Goal: Find specific page/section: Find specific page/section

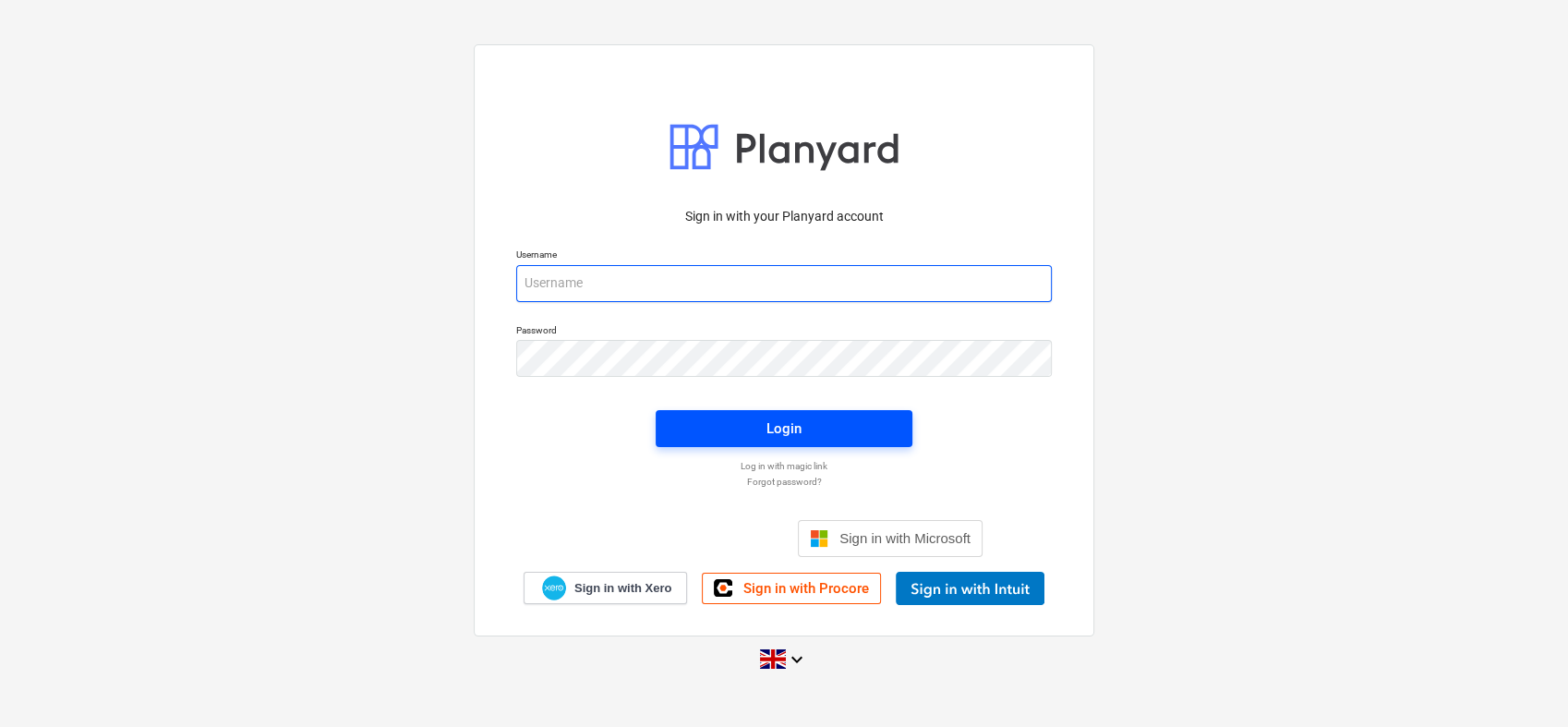
type input "[EMAIL_ADDRESS][DOMAIN_NAME]"
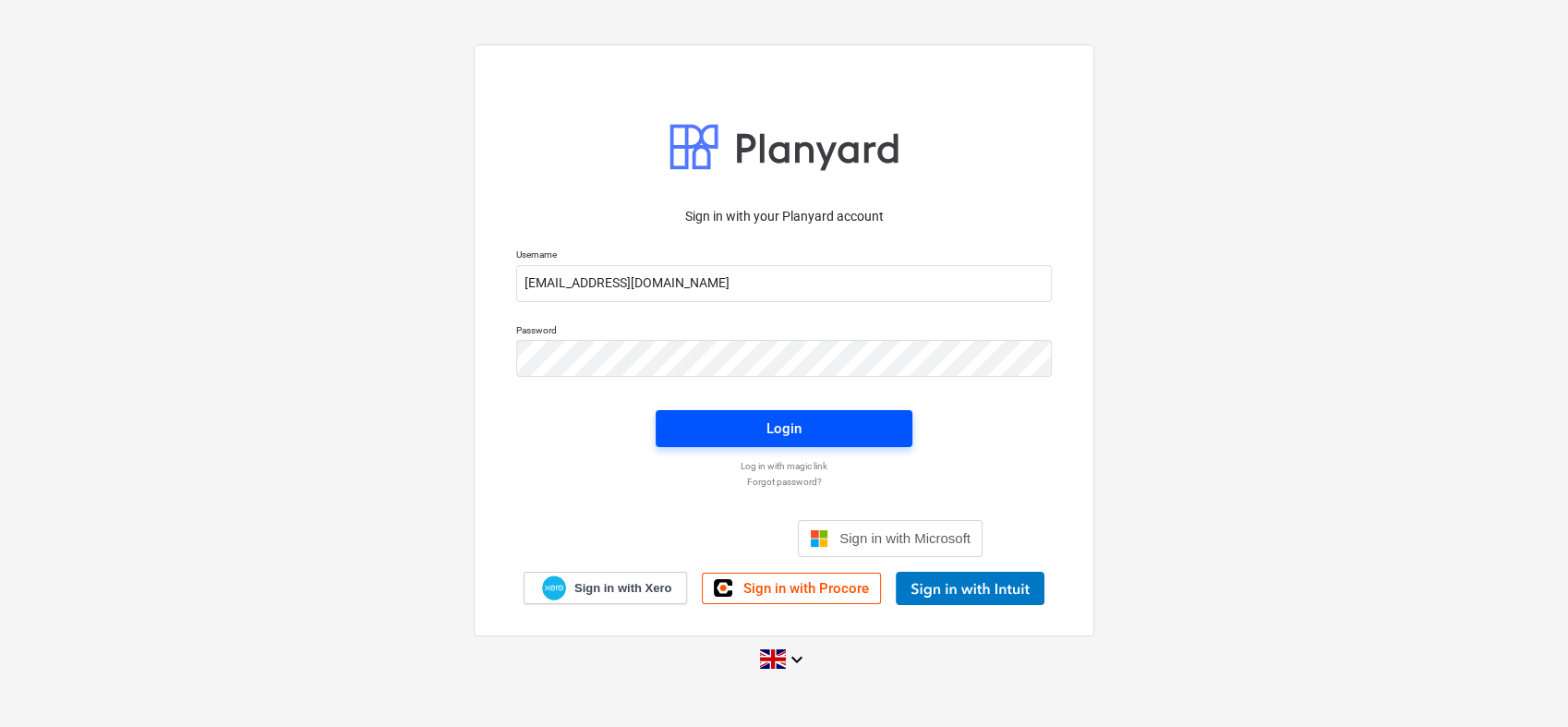
click at [769, 420] on div "Login" at bounding box center [784, 429] width 35 height 24
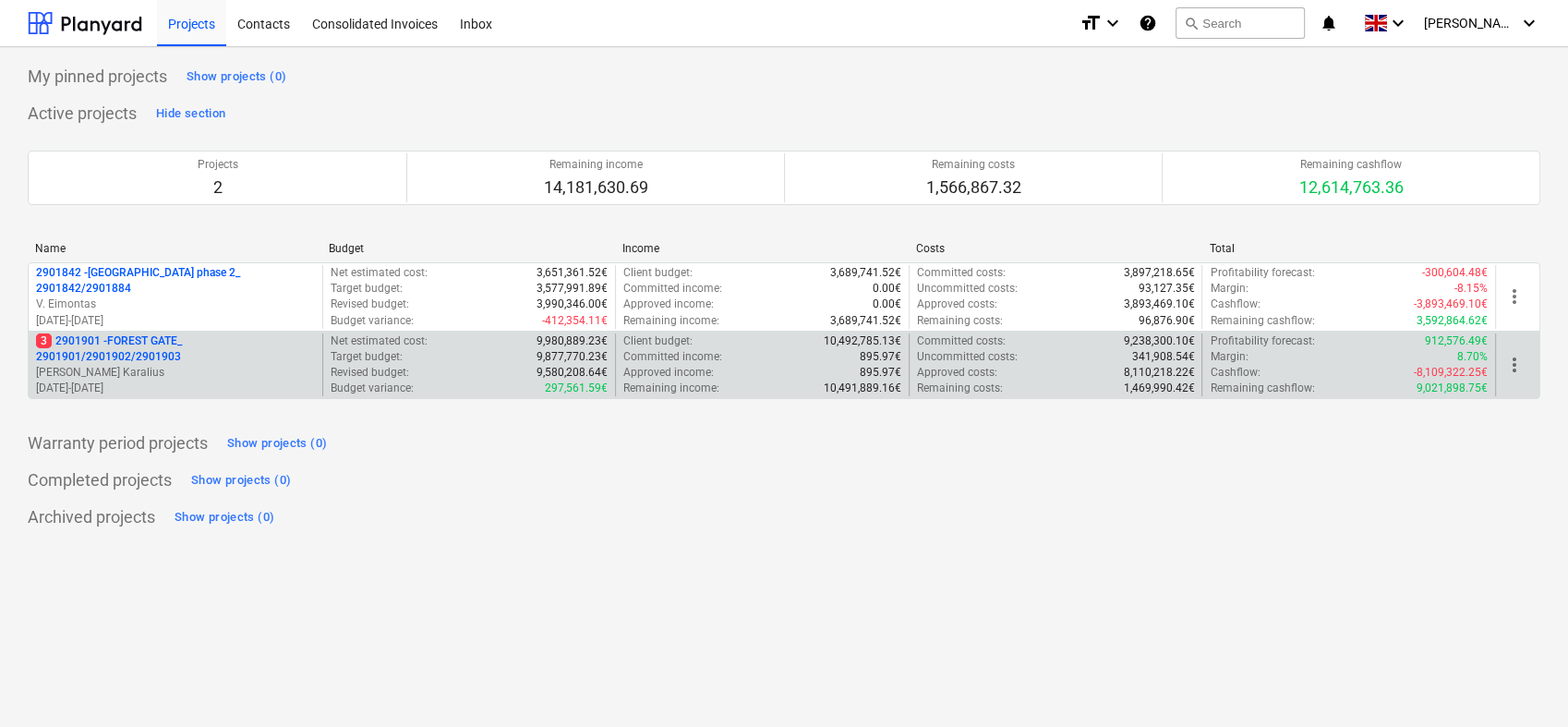
click at [168, 352] on p "3 2901901 - FOREST GATE_ 2901901/2901902/2901903" at bounding box center [176, 349] width 279 height 31
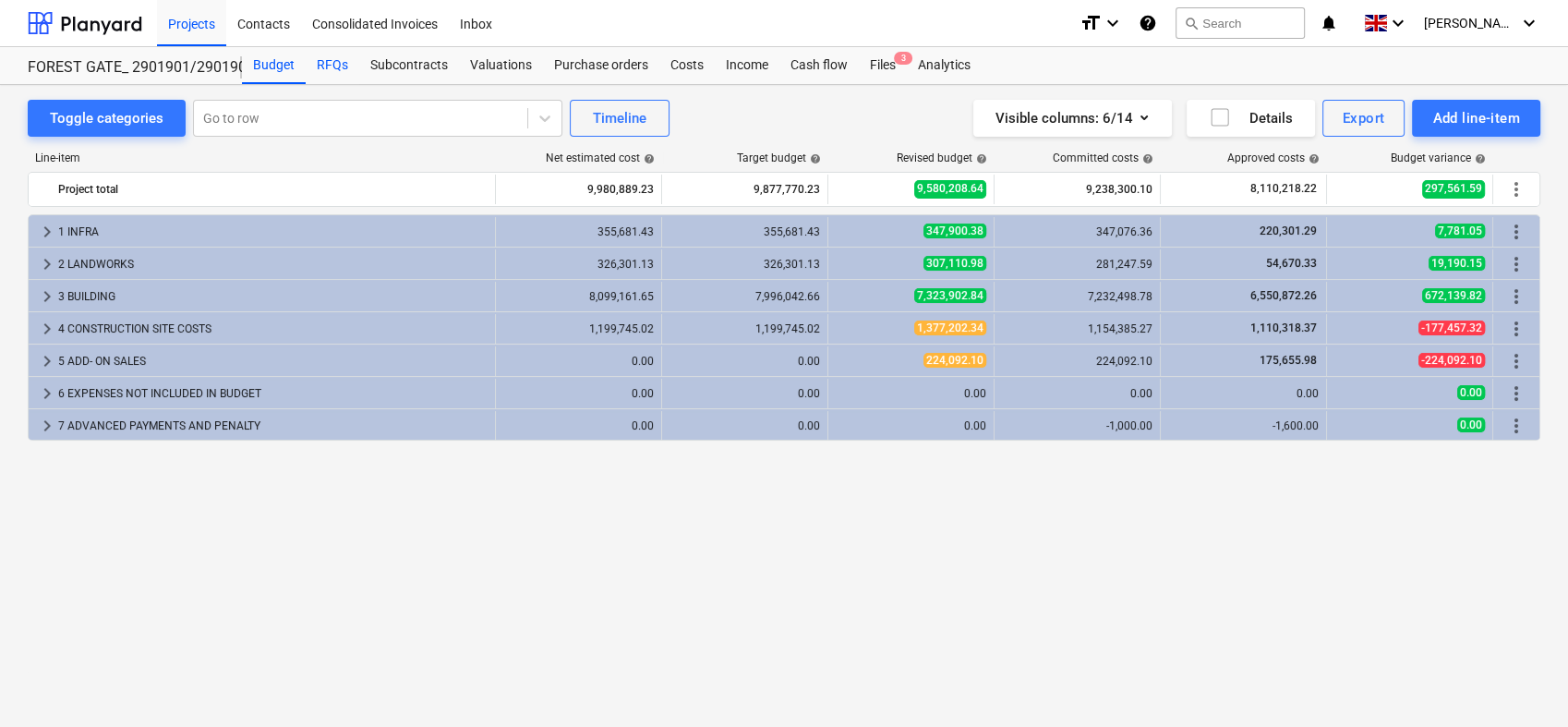
click at [335, 67] on div "RFQs" at bounding box center [333, 66] width 54 height 37
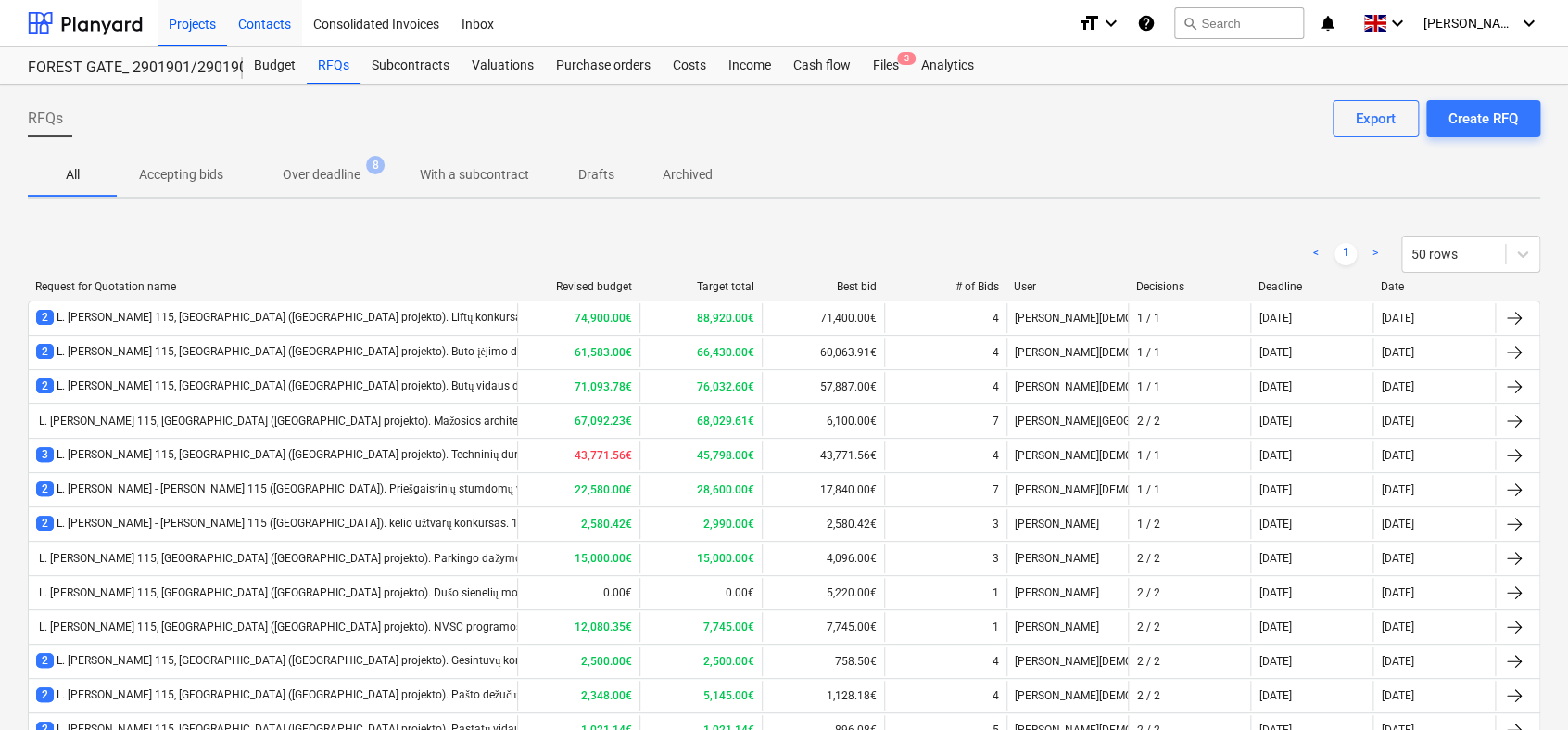
click at [274, 17] on div "Contacts" at bounding box center [264, 22] width 75 height 47
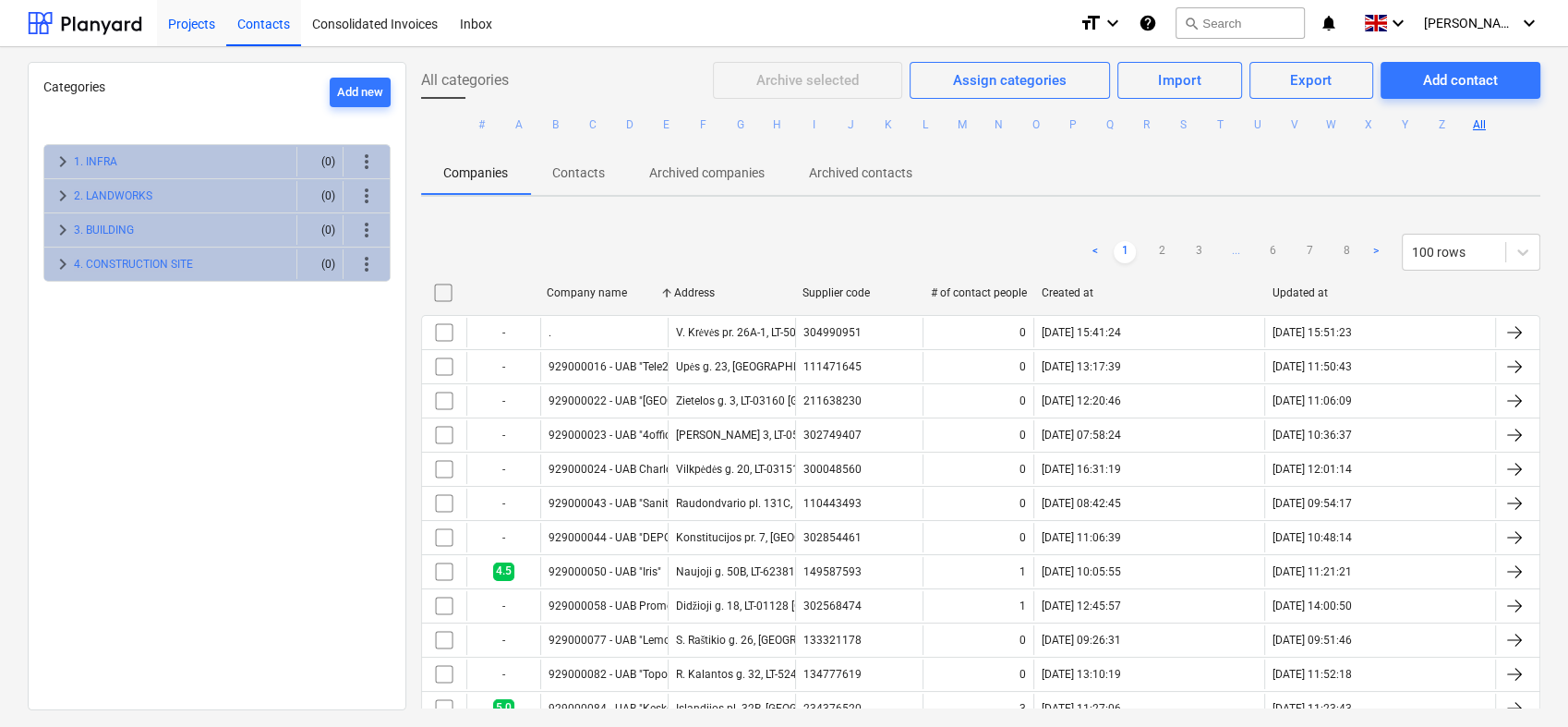
click at [191, 21] on div "Projects" at bounding box center [191, 22] width 69 height 47
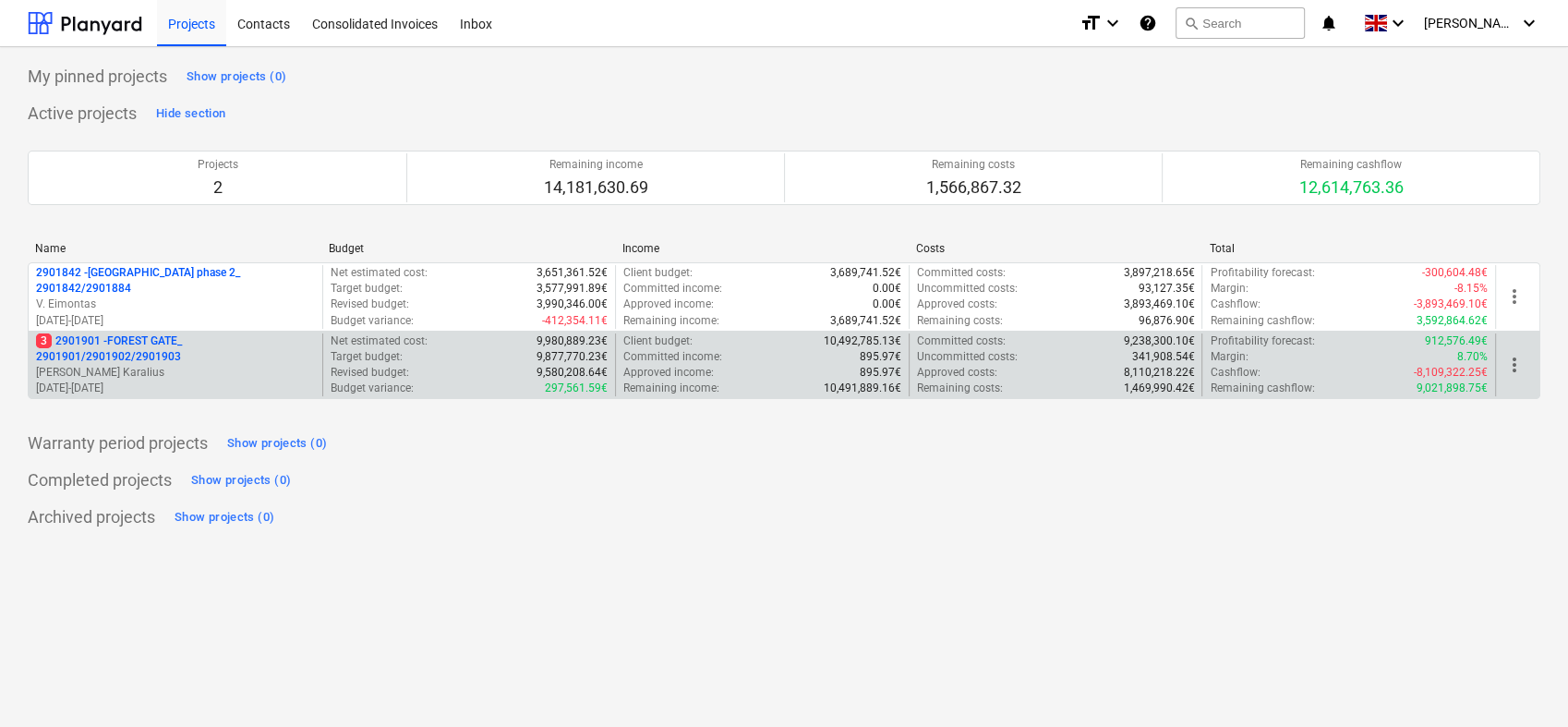
click at [144, 333] on p "3 2901901 - FOREST GATE_ 2901901/2901902/2901903" at bounding box center [176, 349] width 279 height 31
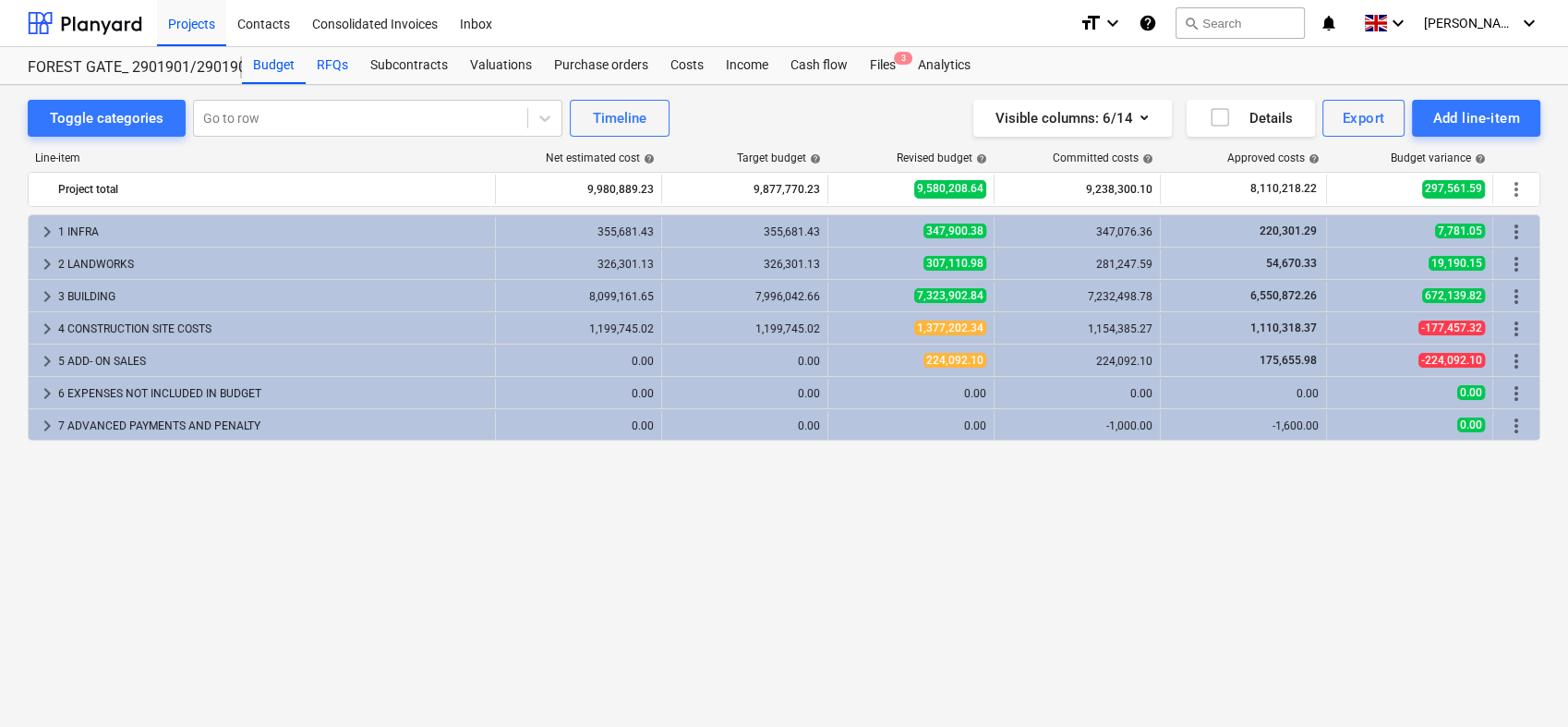
click at [333, 65] on div "RFQs" at bounding box center [333, 66] width 54 height 37
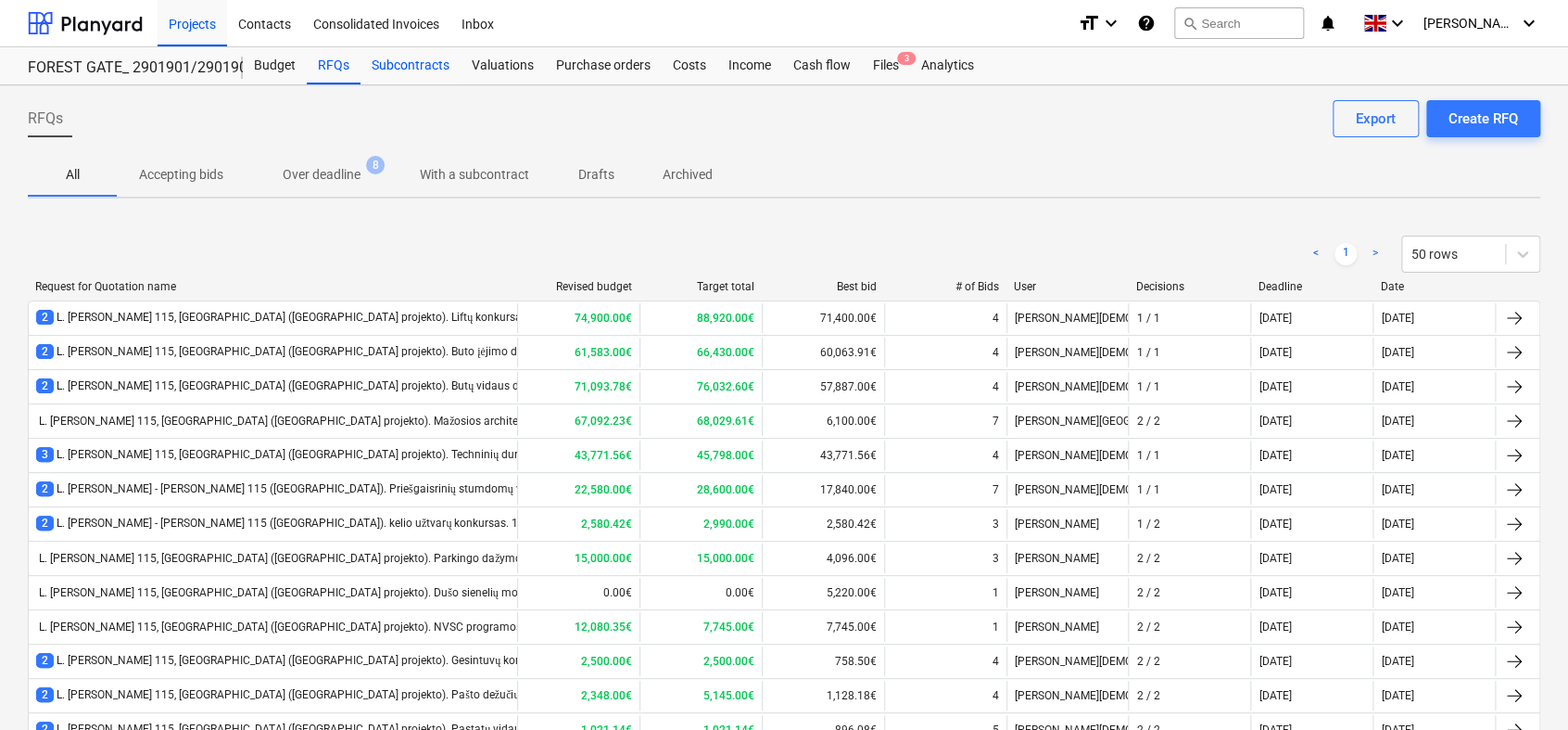
click at [414, 63] on div "Subcontracts" at bounding box center [411, 66] width 100 height 37
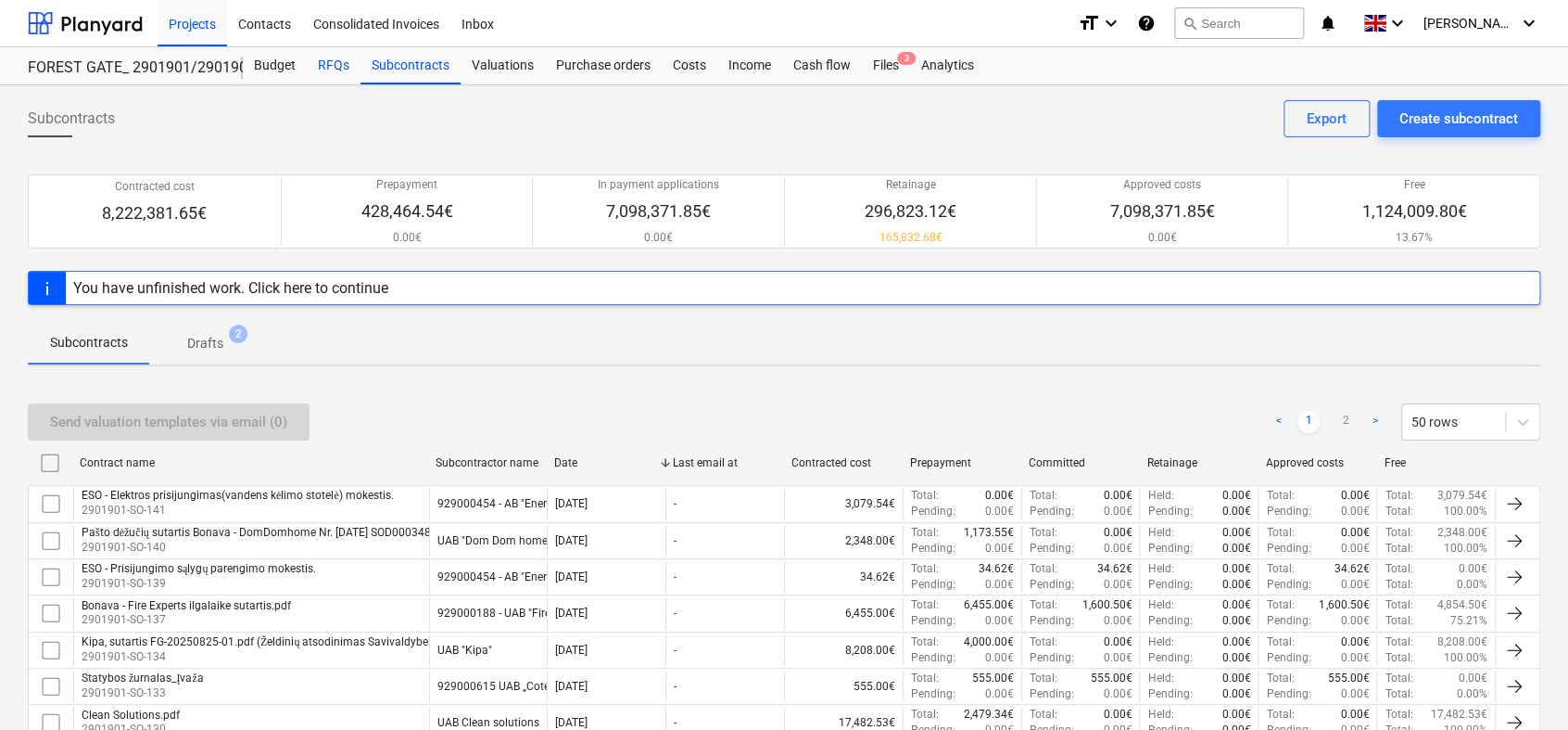
click at [331, 61] on div "RFQs" at bounding box center [334, 66] width 54 height 37
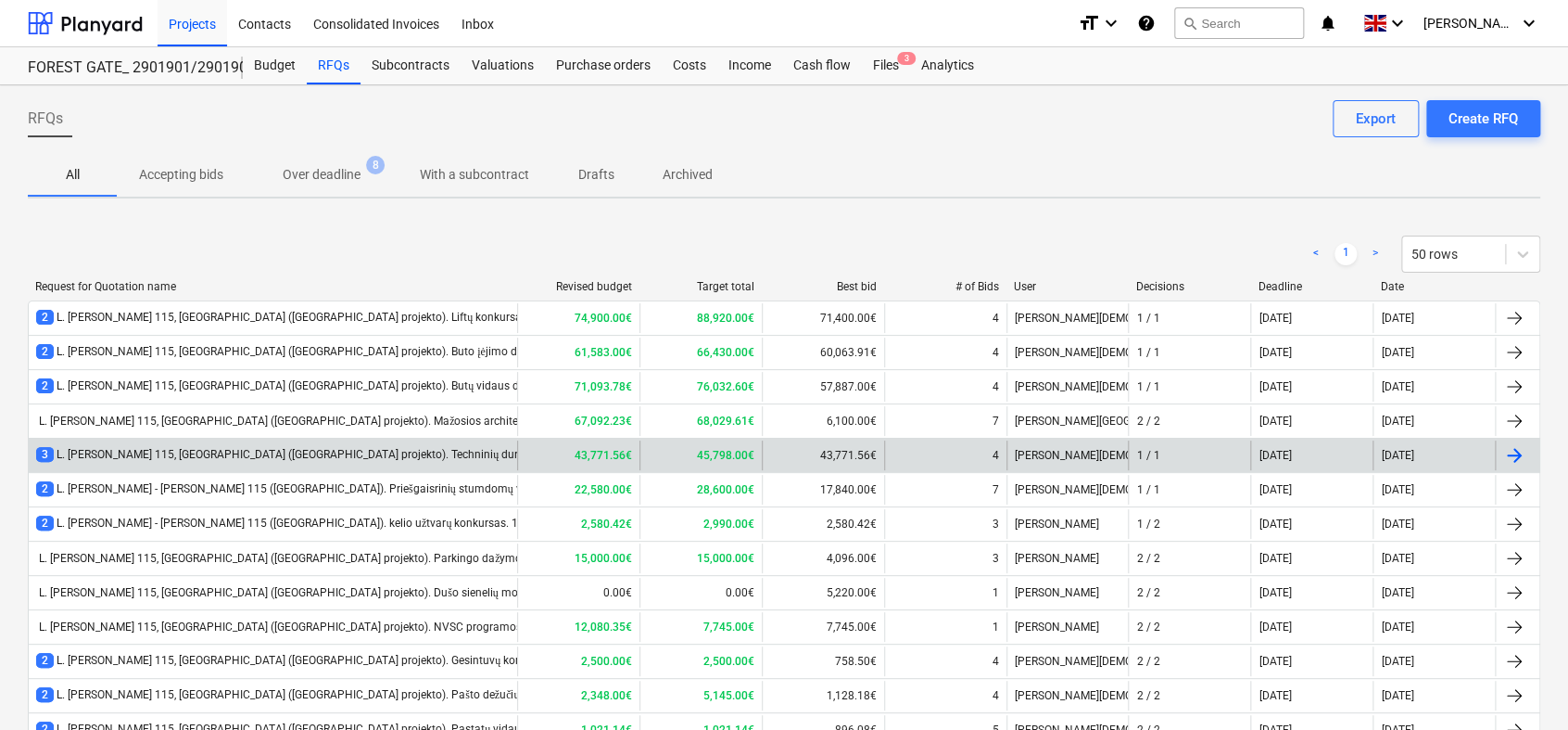
click at [300, 448] on div "3 L. [PERSON_NAME] 115, [GEOGRAPHIC_DATA] ([GEOGRAPHIC_DATA] projekto). Technin…" at bounding box center [316, 455] width 561 height 16
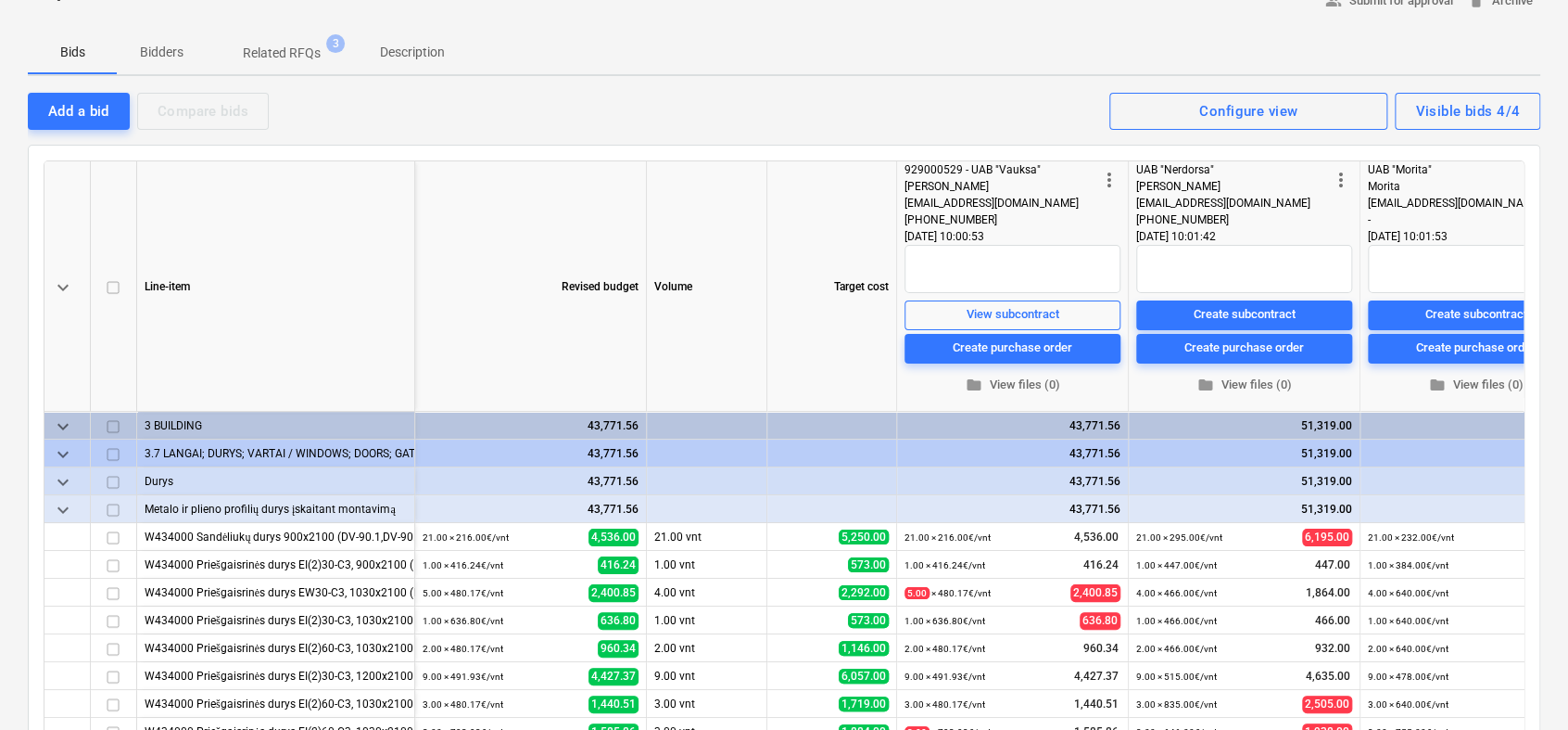
scroll to position [121, 0]
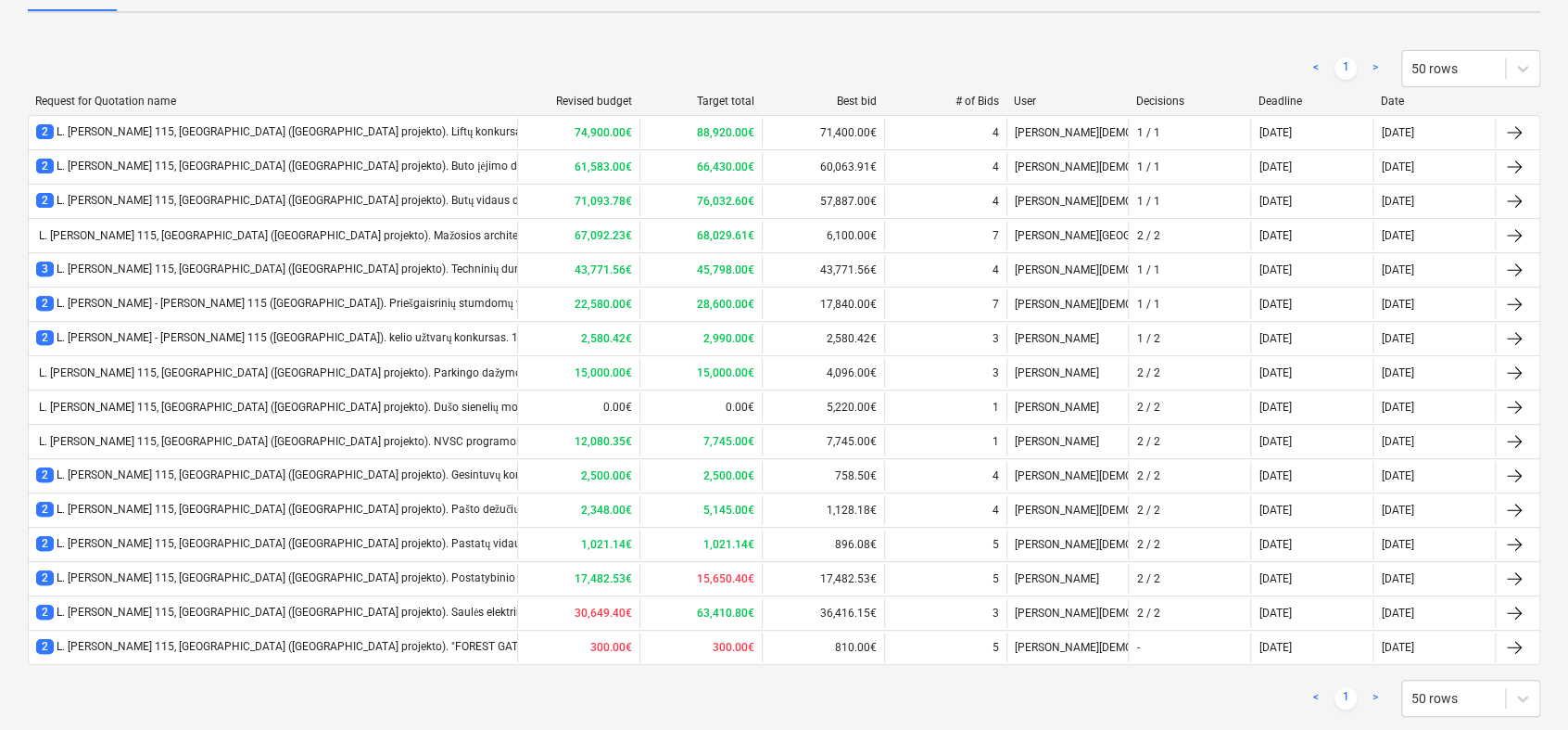
scroll to position [172, 0]
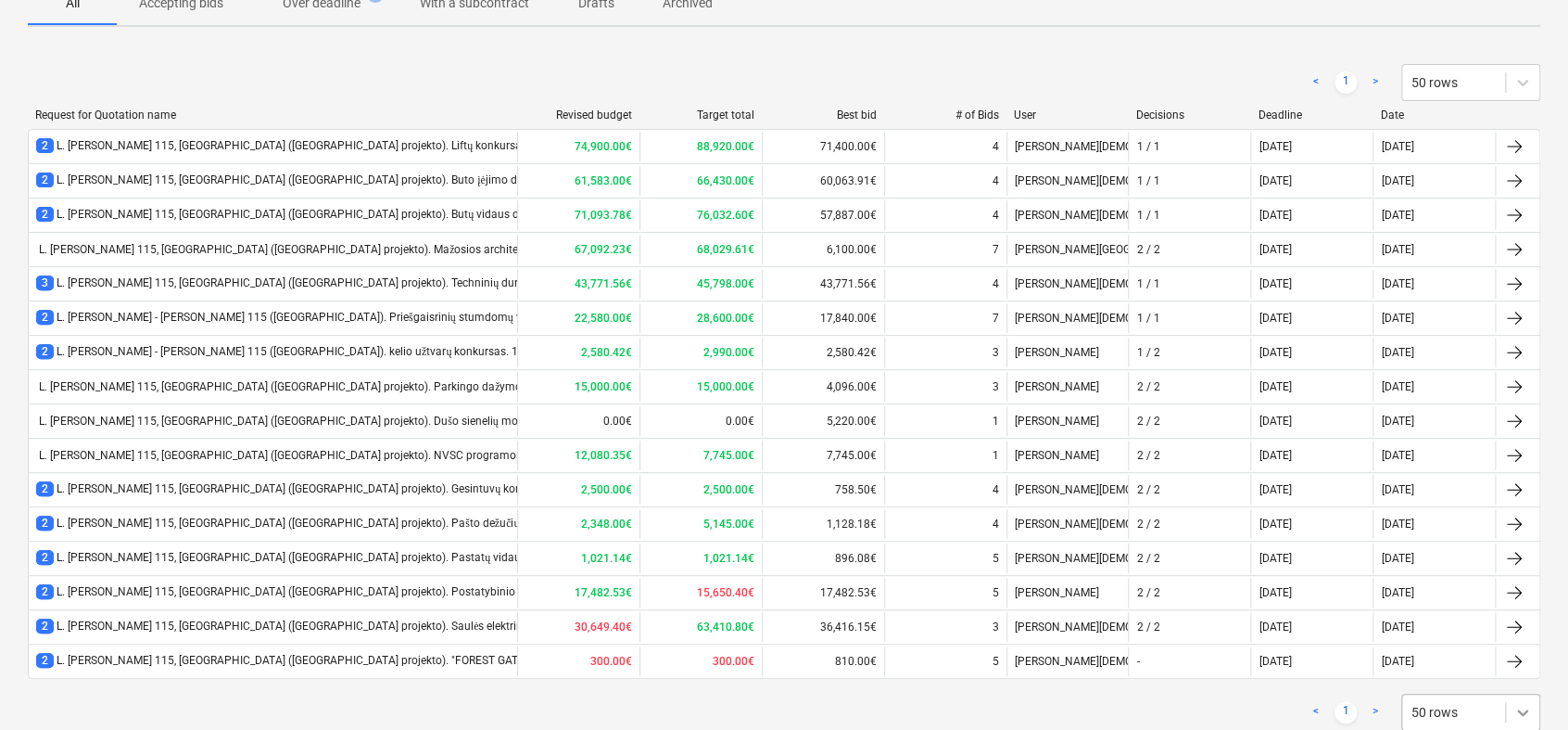
click at [1521, 558] on body "Projects Contacts Consolidated Invoices Inbox format_size keyboard_arrow_down h…" at bounding box center [784, 193] width 1568 height 730
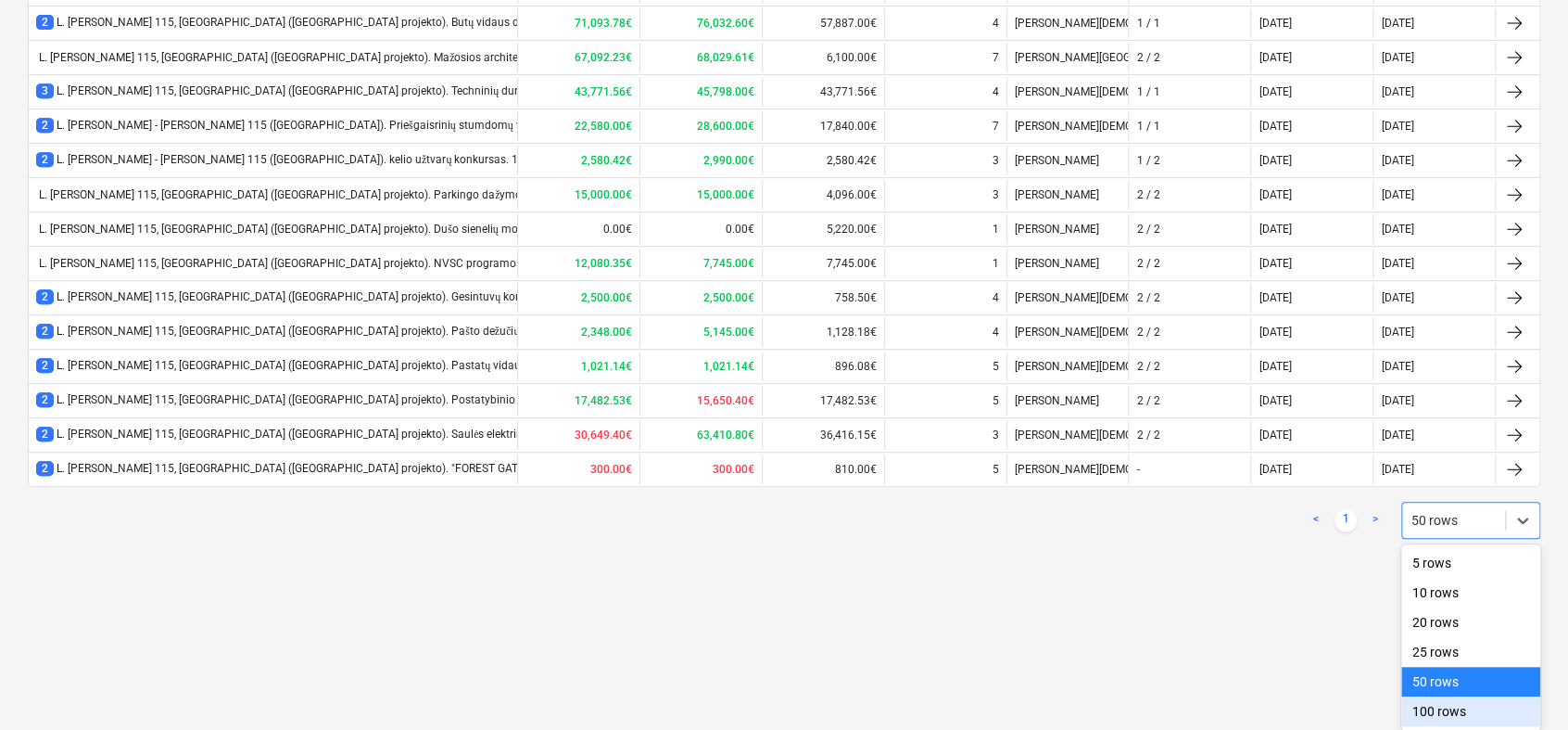
click at [1475, 705] on div "100 rows" at bounding box center [1471, 711] width 139 height 30
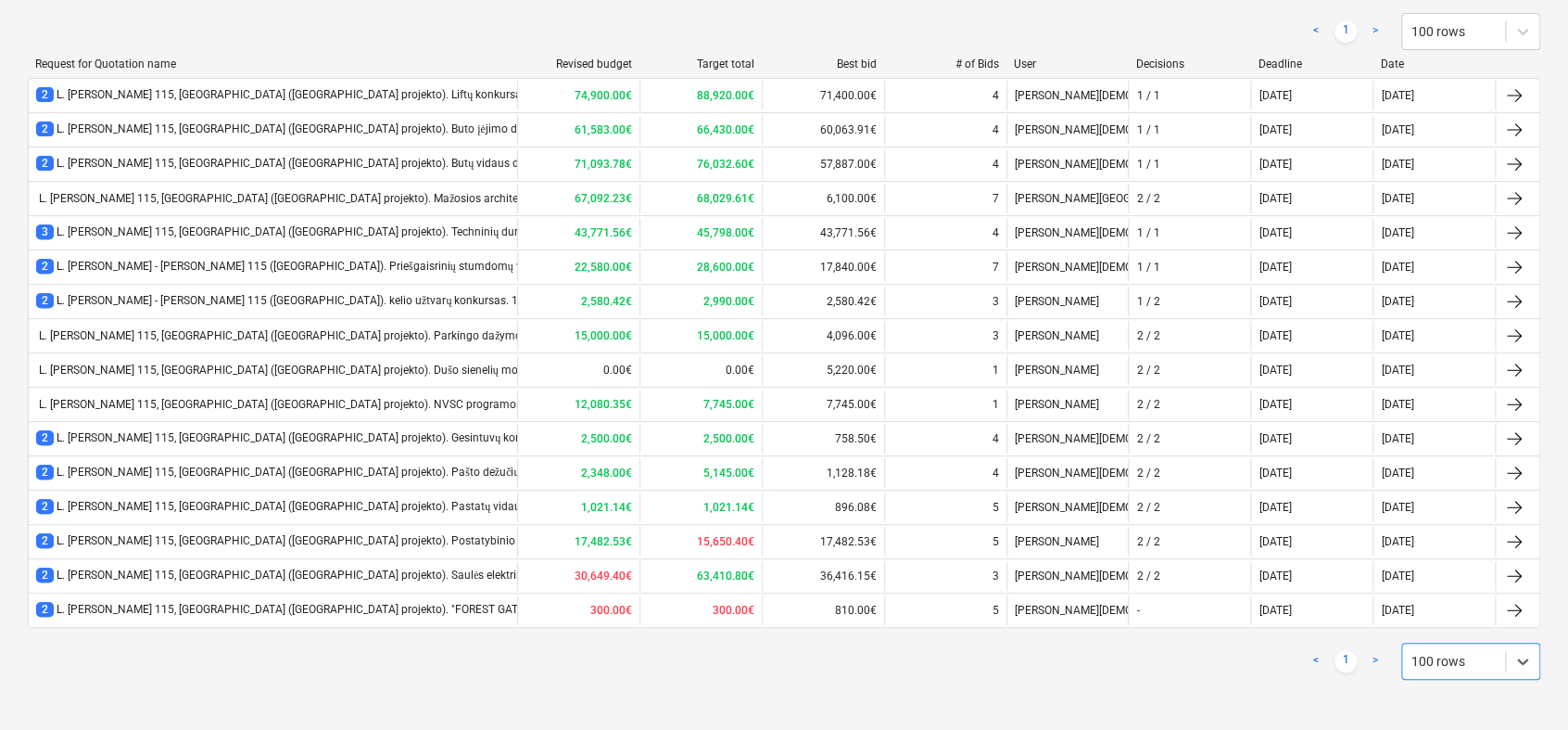
drag, startPoint x: 1571, startPoint y: 603, endPoint x: 1156, endPoint y: 698, distance: 425.7
click at [1156, 698] on div "< 1 > 100 rows Request for Quotation name Revised budget Target total Best bid …" at bounding box center [784, 346] width 1512 height 711
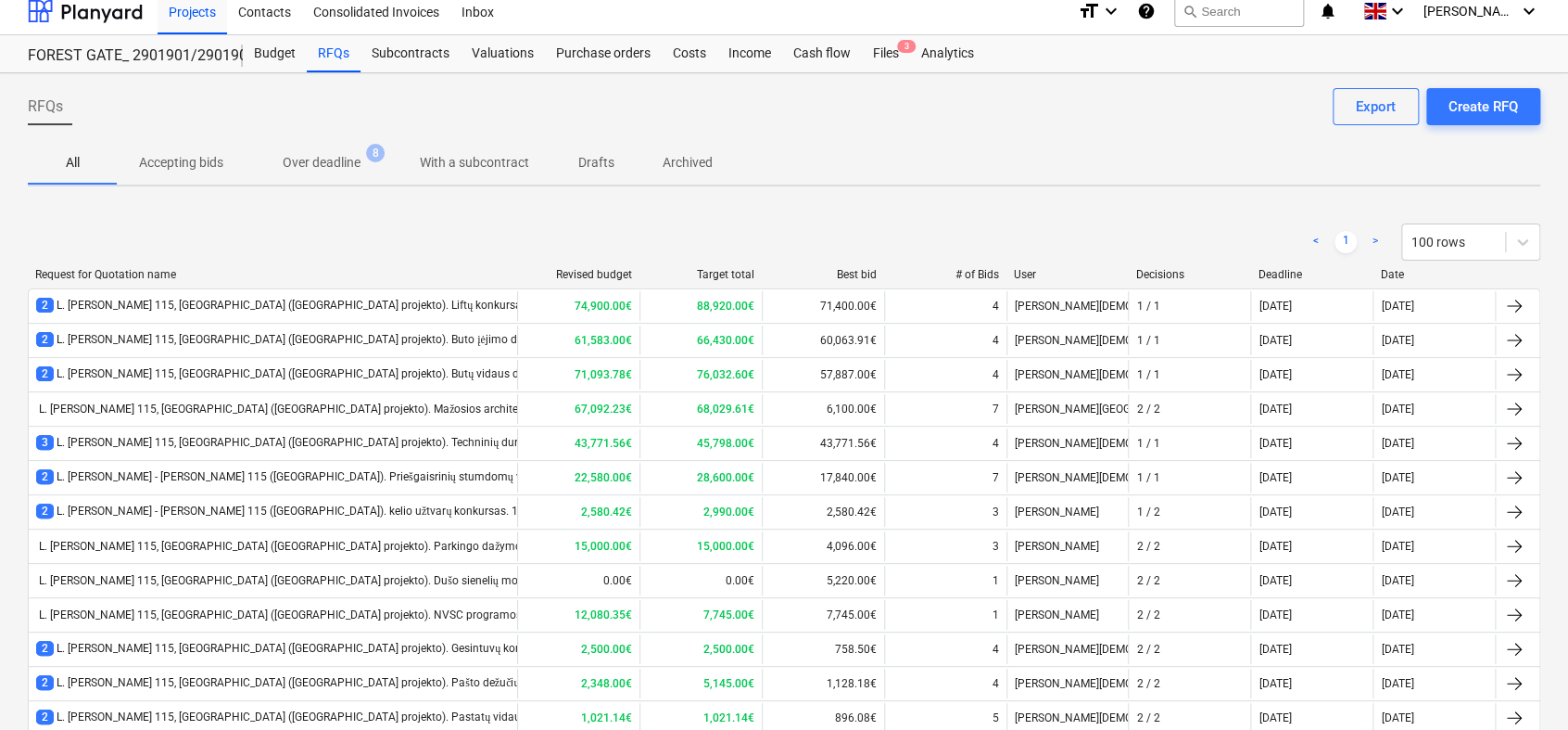
scroll to position [0, 0]
